Goal: Task Accomplishment & Management: Complete application form

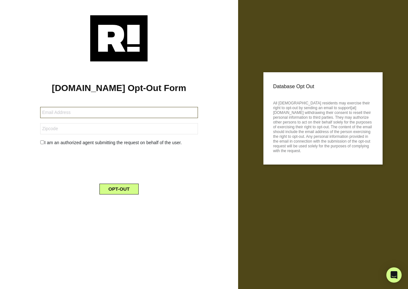
type input "[EMAIL_ADDRESS][DOMAIN_NAME]"
type input "27284"
type input "sharonmaddalena@ymail.com"
type input "93610"
type input "[EMAIL_ADDRESS][DOMAIN_NAME]"
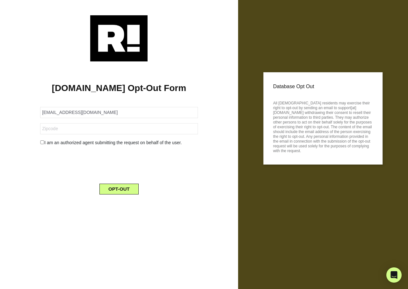
type input "85365"
type input "jenn.child@gmail.com"
type input "97006"
type input "[EMAIL_ADDRESS][DOMAIN_NAME]"
type input "28443"
